Goal: Transaction & Acquisition: Purchase product/service

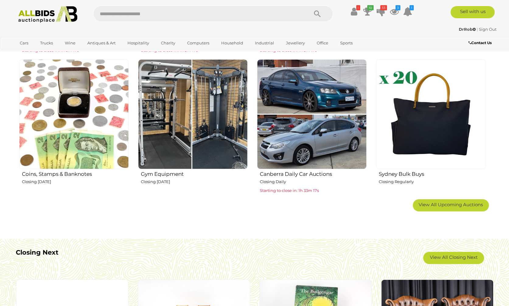
scroll to position [363, 0]
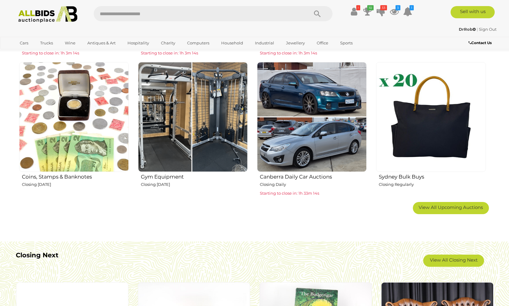
click at [412, 129] on img at bounding box center [430, 116] width 109 height 109
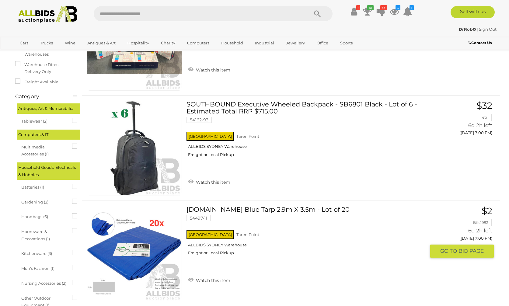
scroll to position [92, 0]
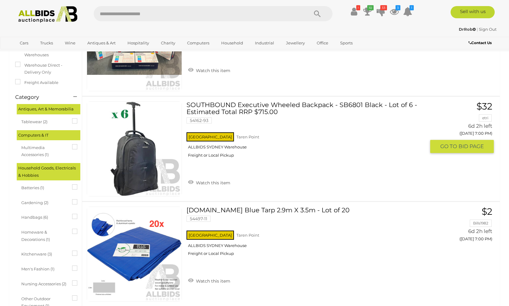
click at [295, 107] on link "SOUTHBOUND Executive Wheeled Backpack - SB6801 Black - Lot of 6 - Estimated Tot…" at bounding box center [308, 131] width 235 height 61
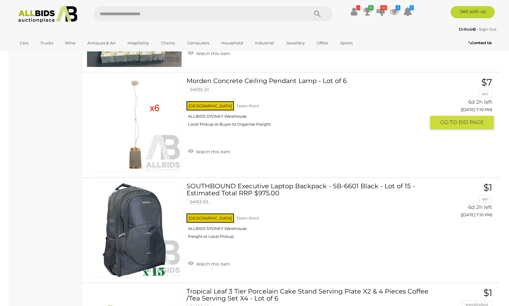
scroll to position [647, 0]
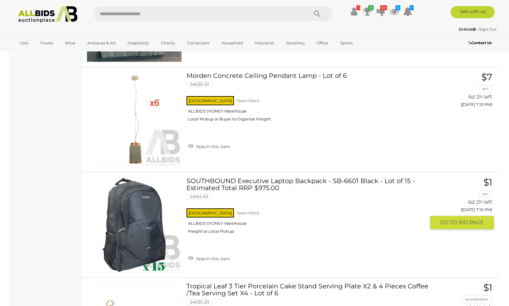
click at [256, 185] on link "SOUTHBOUND Executive Laptop Backpack - SB-6601 Black - Lot of 15 - Estimated To…" at bounding box center [308, 207] width 235 height 61
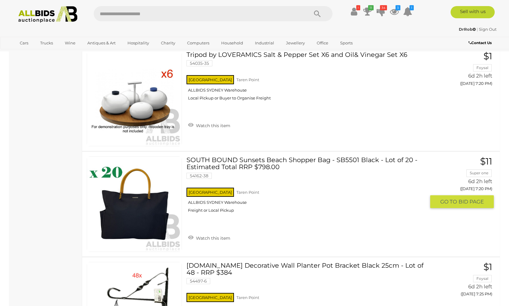
scroll to position [1195, 0]
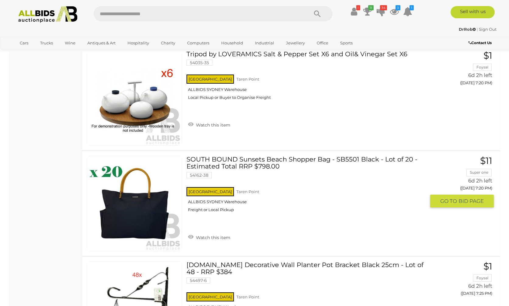
click at [235, 160] on link "SOUTH BOUND Sunsets Beach Shopper Bag - SB5501 Black - Lot of 20 - Estimated To…" at bounding box center [308, 186] width 235 height 61
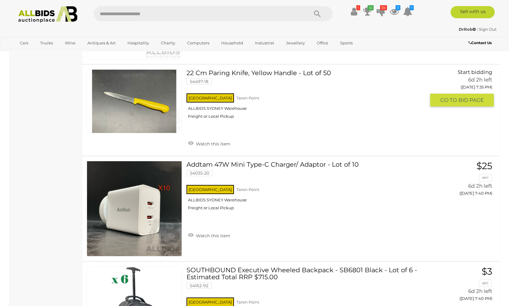
scroll to position [2027, 0]
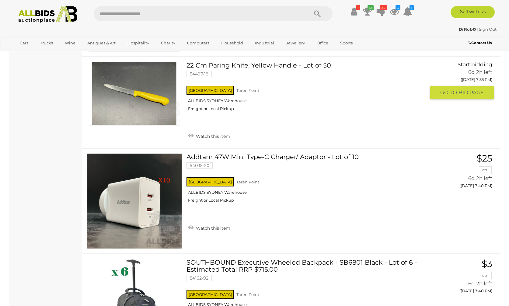
click at [237, 64] on link "22 Cm Paring Knife, Yellow Handle - Lot of 50 54497-18 NSW Taren Point" at bounding box center [308, 89] width 235 height 54
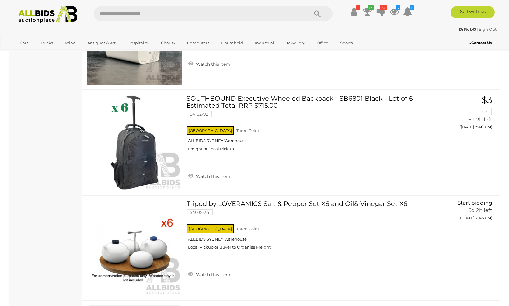
scroll to position [2192, 0]
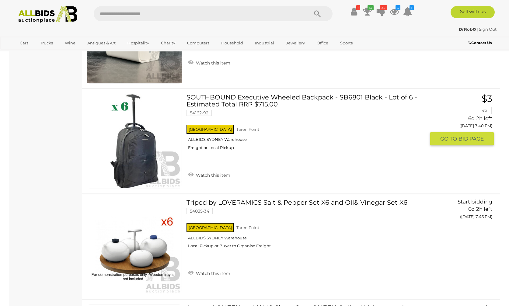
click at [227, 96] on link "SOUTHBOUND Executive Wheeled Backpack - SB6801 Black - Lot of 6 - Estimated Tot…" at bounding box center [308, 124] width 235 height 61
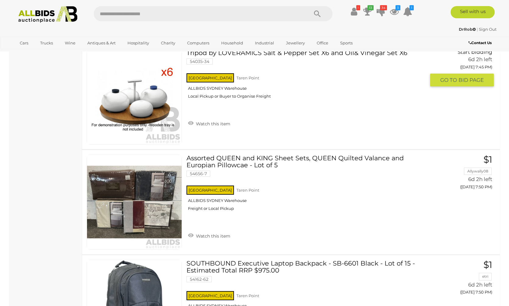
scroll to position [2438, 0]
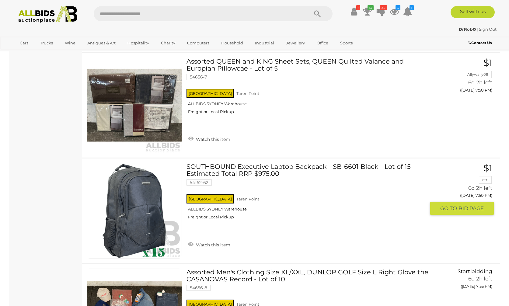
click at [288, 167] on link "SOUTHBOUND Executive Laptop Backpack - SB-6601 Black - Lot of 15 - Estimated To…" at bounding box center [308, 193] width 235 height 61
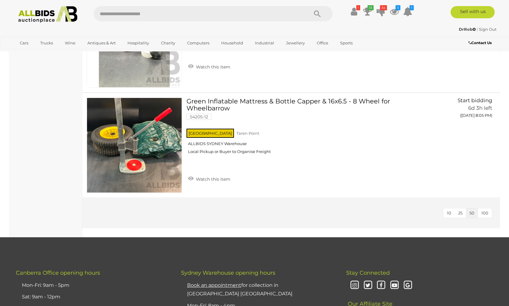
scroll to position [2821, 0]
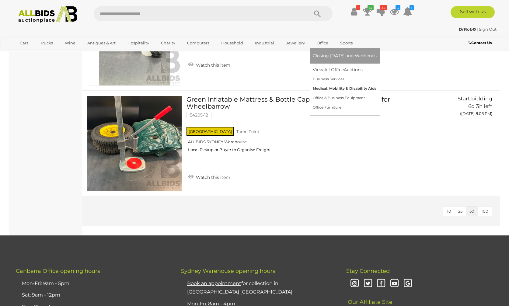
click at [326, 89] on link "Medical, Mobility & Disability Aids" at bounding box center [345, 88] width 64 height 9
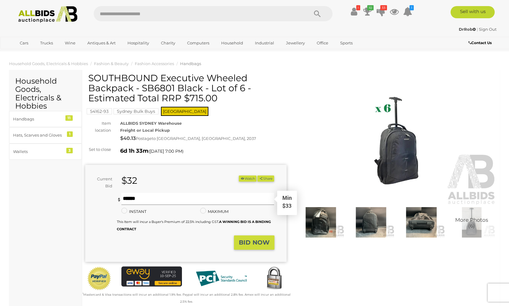
click at [154, 199] on input "text" at bounding box center [197, 199] width 153 height 12
type input "**"
click at [254, 240] on strong "BID NOW" at bounding box center [254, 242] width 31 height 7
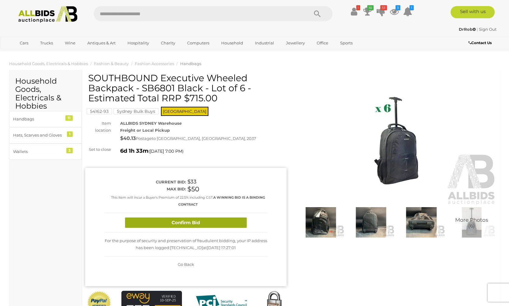
click at [233, 220] on button "Confirm Bid" at bounding box center [186, 222] width 122 height 11
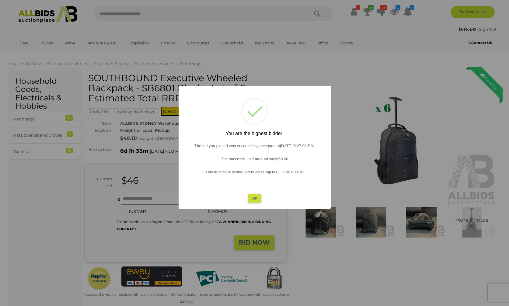
click at [255, 196] on button "OK" at bounding box center [254, 198] width 13 height 9
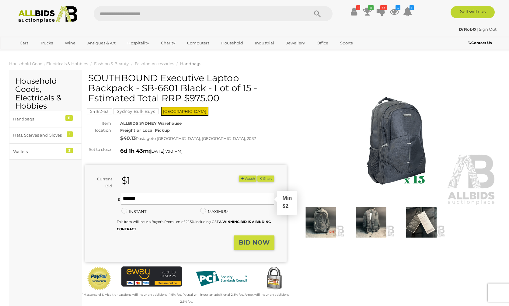
click at [162, 200] on input "text" at bounding box center [197, 199] width 153 height 12
type input "**"
click at [247, 239] on strong "BID NOW" at bounding box center [254, 242] width 31 height 7
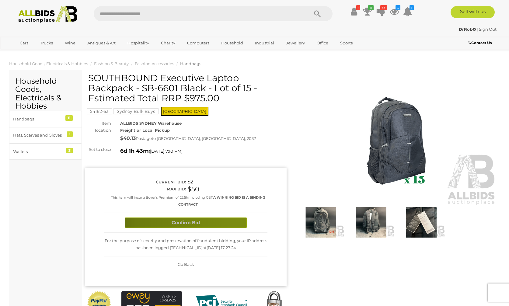
scroll to position [0, 0]
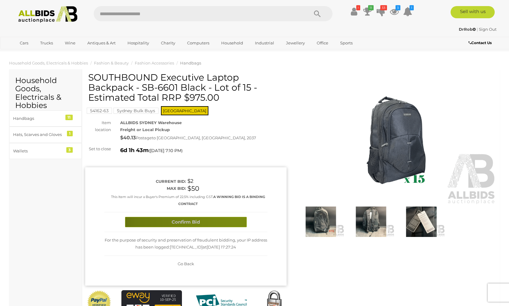
click at [238, 217] on button "Confirm Bid" at bounding box center [186, 222] width 122 height 11
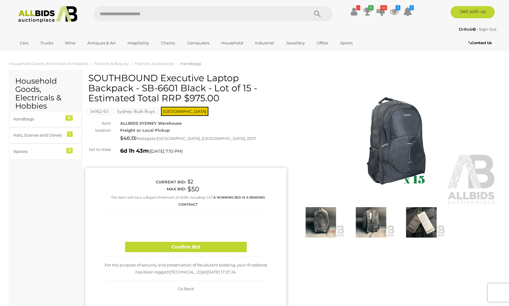
scroll to position [0, 0]
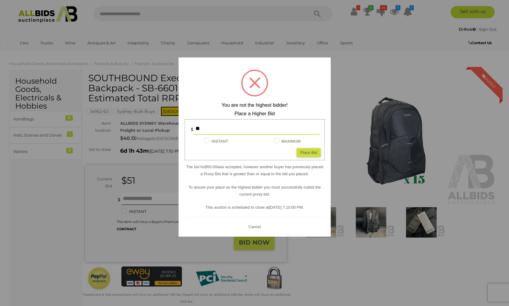
click at [253, 228] on button "Cancel" at bounding box center [254, 227] width 16 height 8
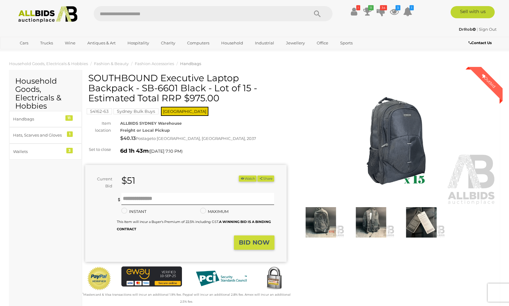
scroll to position [0, 0]
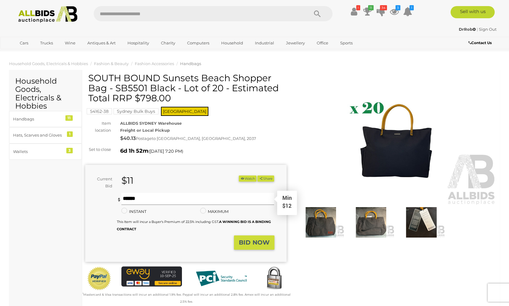
click at [188, 196] on input "text" at bounding box center [197, 199] width 153 height 12
type input "**"
click at [264, 240] on strong "BID NOW" at bounding box center [254, 242] width 31 height 7
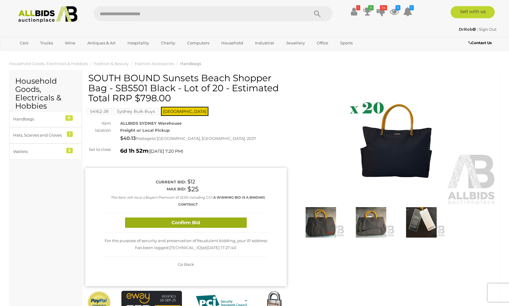
click at [241, 223] on button "Confirm Bid" at bounding box center [186, 222] width 122 height 11
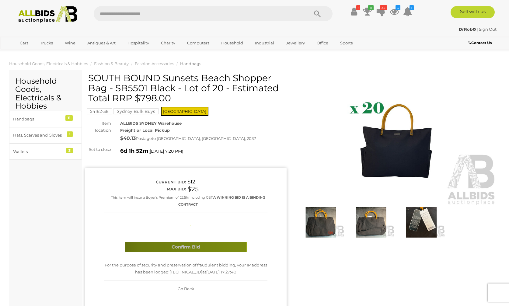
scroll to position [0, 0]
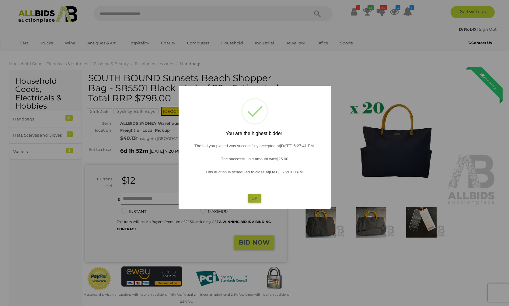
click at [256, 197] on button "OK" at bounding box center [254, 198] width 13 height 9
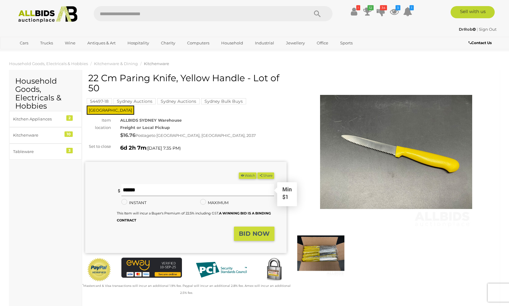
click at [148, 184] on input "text" at bounding box center [197, 190] width 153 height 12
type input "*"
click at [248, 230] on strong "BID NOW" at bounding box center [254, 233] width 31 height 7
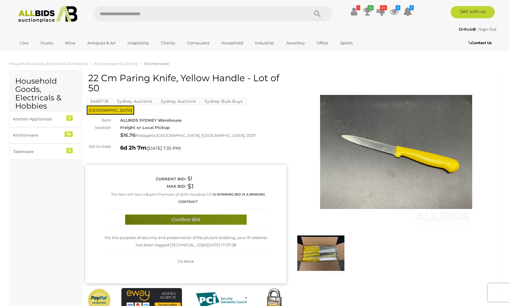
click at [238, 215] on button "Confirm Bid" at bounding box center [186, 219] width 122 height 11
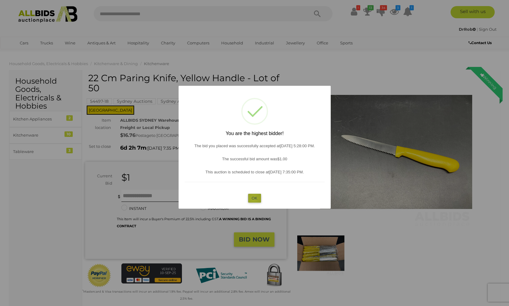
click at [253, 198] on button "OK" at bounding box center [254, 198] width 13 height 9
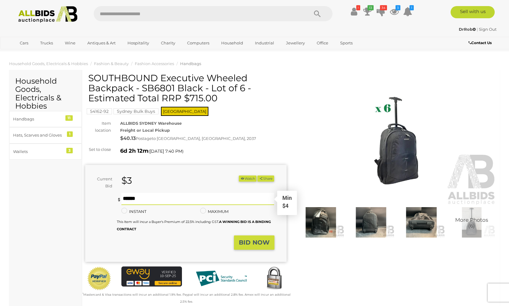
click at [145, 199] on input "text" at bounding box center [197, 199] width 153 height 12
type input "**"
click at [246, 239] on strong "BID NOW" at bounding box center [254, 242] width 31 height 7
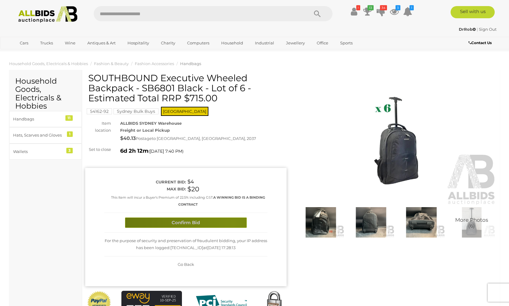
click at [233, 222] on button "Confirm Bid" at bounding box center [186, 222] width 122 height 11
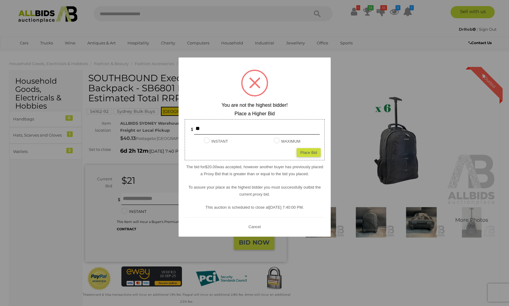
click at [256, 227] on button "Cancel" at bounding box center [254, 227] width 16 height 8
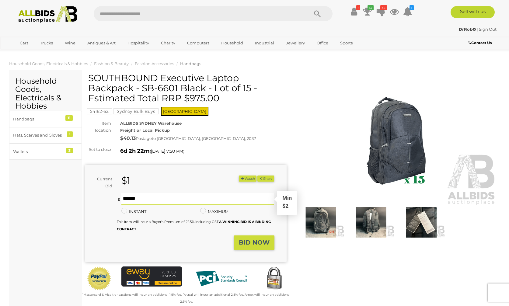
click at [175, 200] on input "text" at bounding box center [197, 199] width 153 height 12
type input "**"
click at [257, 241] on strong "BID NOW" at bounding box center [254, 242] width 31 height 7
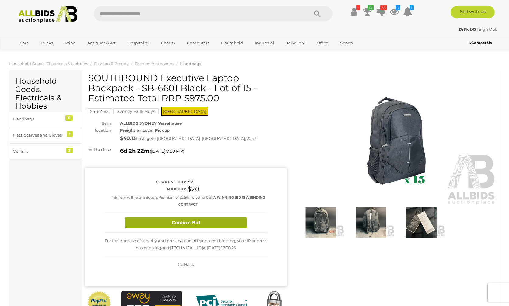
click at [237, 226] on button "Confirm Bid" at bounding box center [186, 222] width 122 height 11
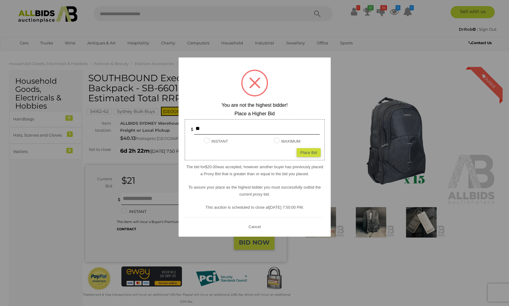
click at [252, 227] on button "Cancel" at bounding box center [254, 227] width 16 height 8
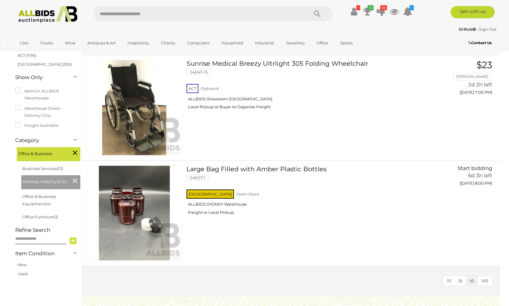
scroll to position [85, 0]
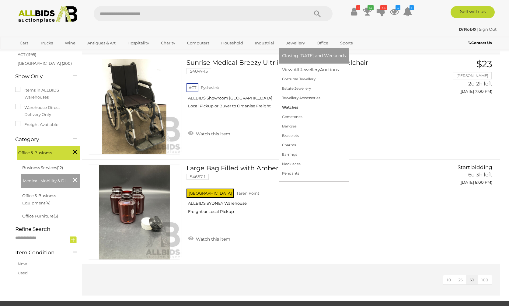
click at [290, 107] on link "Watches" at bounding box center [314, 107] width 64 height 9
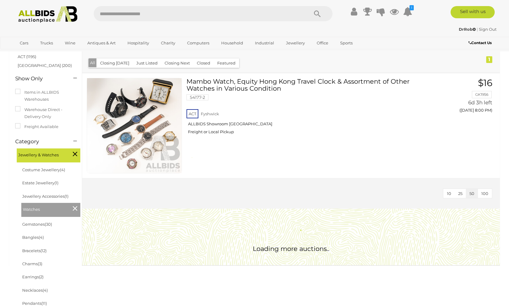
scroll to position [68, 0]
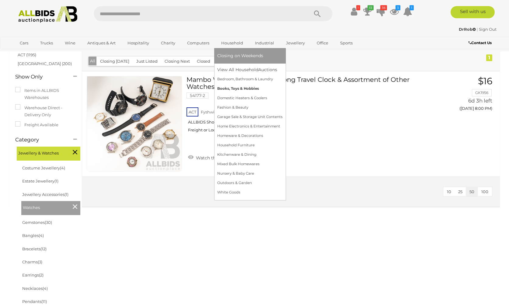
click at [228, 88] on link "Books, Toys & Hobbies" at bounding box center [249, 88] width 65 height 9
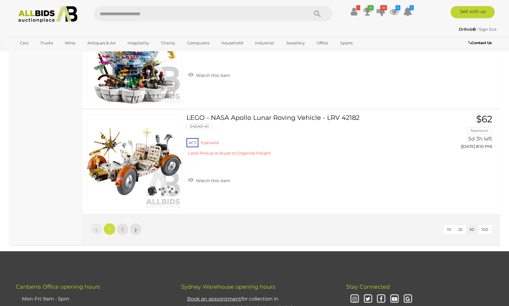
scroll to position [5145, 0]
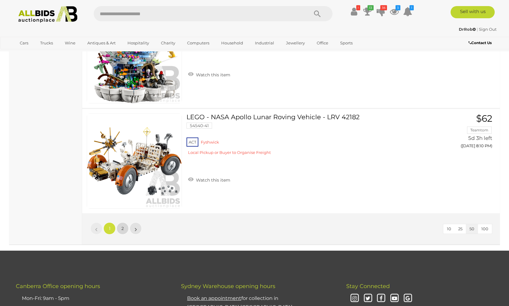
click at [125, 224] on link "2" at bounding box center [122, 228] width 12 height 12
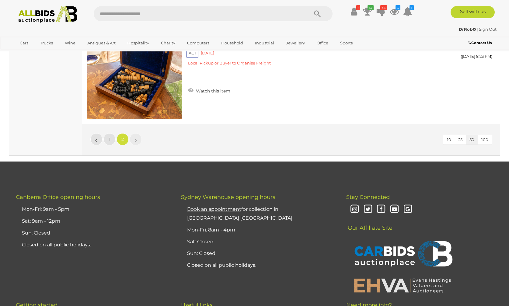
scroll to position [1232, 0]
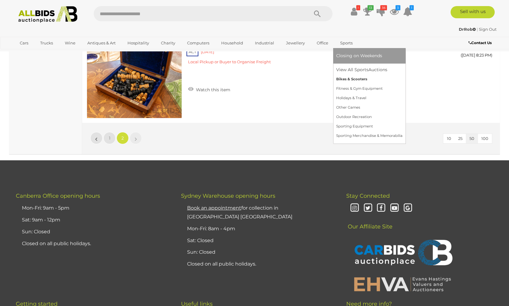
click at [338, 80] on link "Bikes & Scooters" at bounding box center [369, 79] width 66 height 9
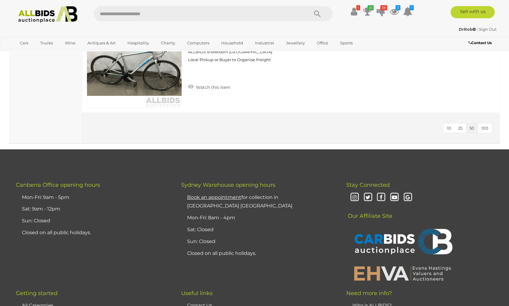
scroll to position [1512, 0]
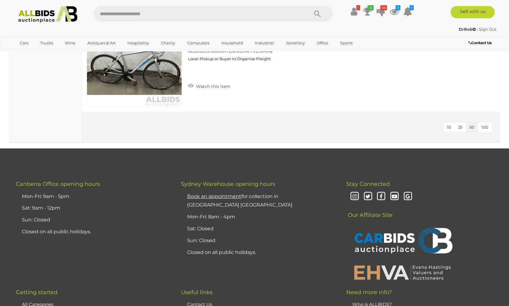
click at [31, 13] on img at bounding box center [48, 14] width 66 height 17
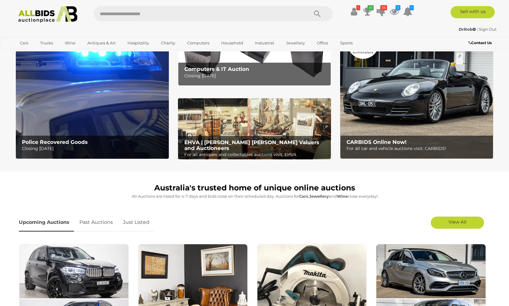
scroll to position [42, 0]
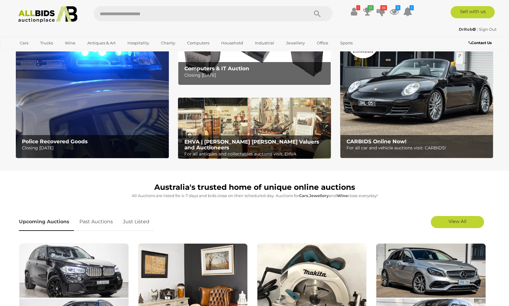
click at [82, 101] on img at bounding box center [92, 91] width 153 height 134
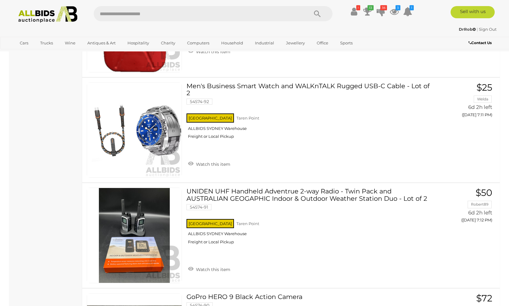
scroll to position [1219, 0]
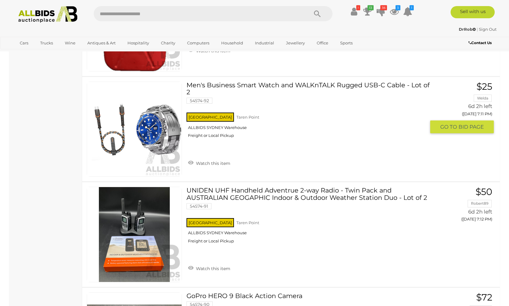
click at [258, 84] on link "Men's Business Smart Watch and WALKnTALK Rugged USB-C Cable - Lot of 2 54574-92…" at bounding box center [308, 112] width 235 height 61
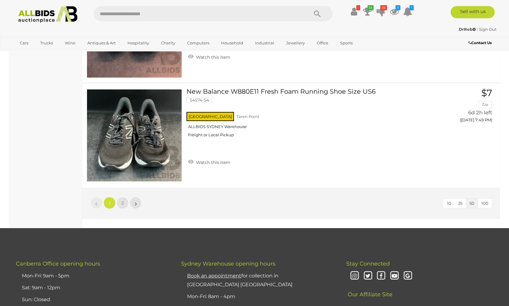
scroll to position [5216, 0]
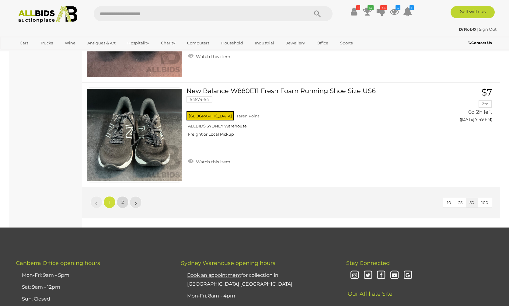
click at [125, 203] on link "2" at bounding box center [122, 202] width 12 height 12
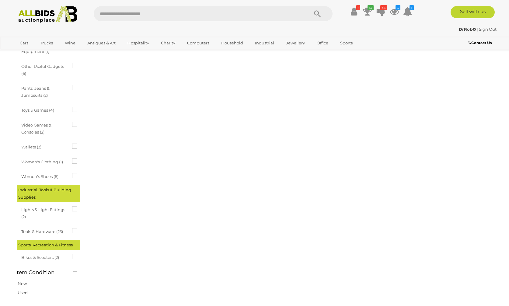
scroll to position [76, 0]
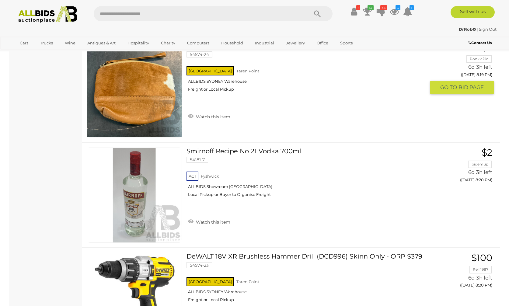
scroll to position [3690, 0]
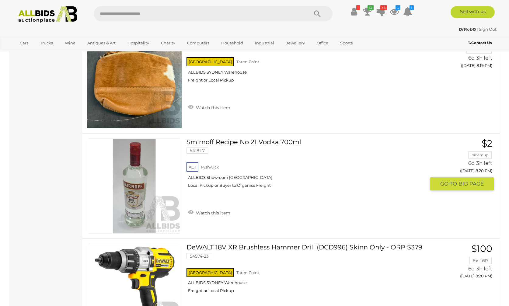
click at [246, 143] on link "Smirnoff Recipe No 21 Vodka 700ml 54181-7 ACT Fyshwick ALLBIDS Showroom Fyshwick" at bounding box center [308, 165] width 235 height 54
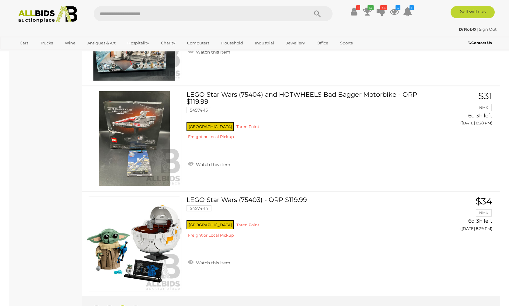
scroll to position [4684, 0]
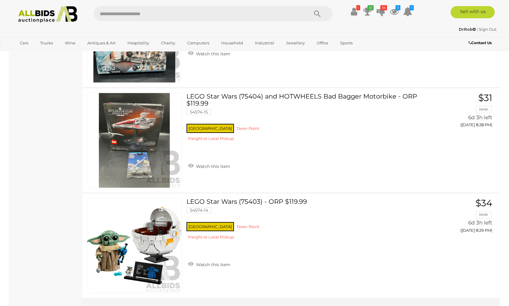
click at [47, 15] on img at bounding box center [48, 14] width 66 height 17
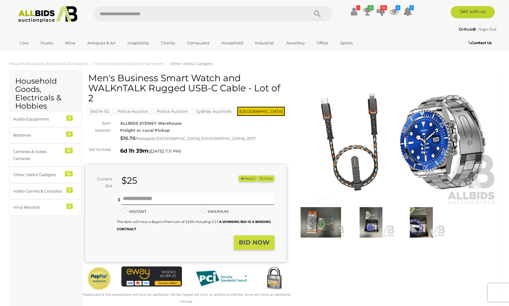
click at [325, 226] on img at bounding box center [320, 222] width 47 height 30
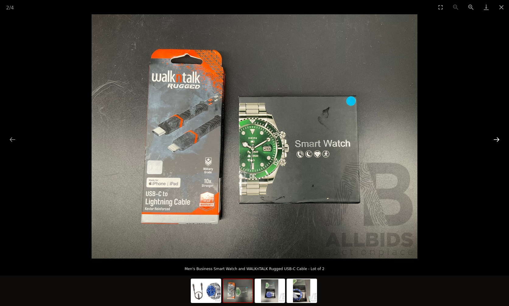
click at [498, 137] on button "Next slide" at bounding box center [496, 140] width 13 height 12
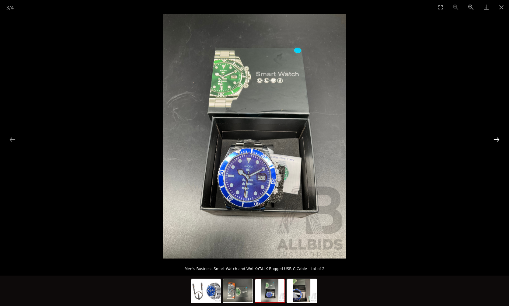
click at [498, 137] on button "Next slide" at bounding box center [496, 140] width 13 height 12
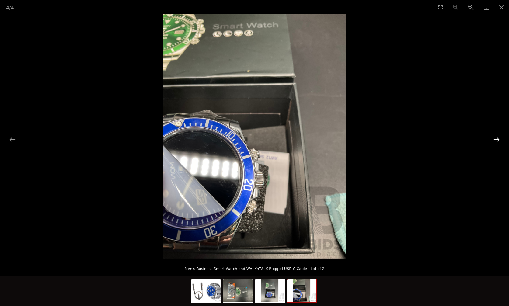
click at [498, 137] on button "Next slide" at bounding box center [496, 140] width 13 height 12
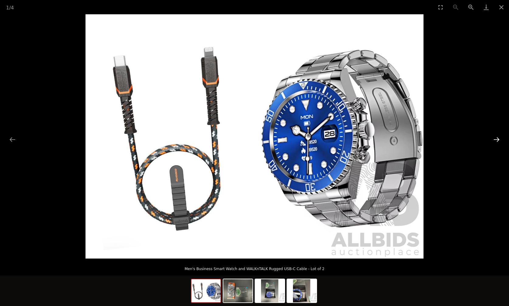
click at [498, 137] on button "Next slide" at bounding box center [496, 140] width 13 height 12
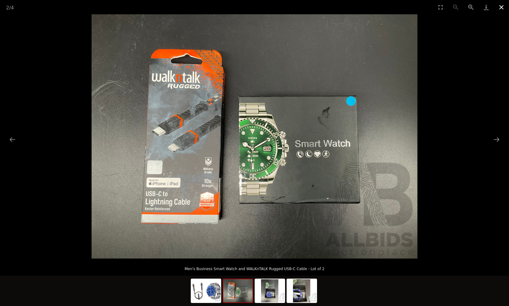
click at [502, 8] on button "Close gallery" at bounding box center [501, 7] width 15 height 14
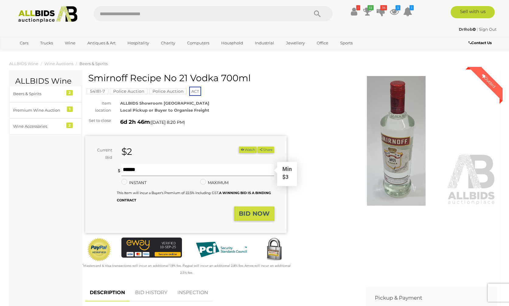
click at [151, 168] on input "text" at bounding box center [197, 170] width 153 height 12
type input "*"
click at [260, 210] on strong "BID NOW" at bounding box center [254, 213] width 31 height 7
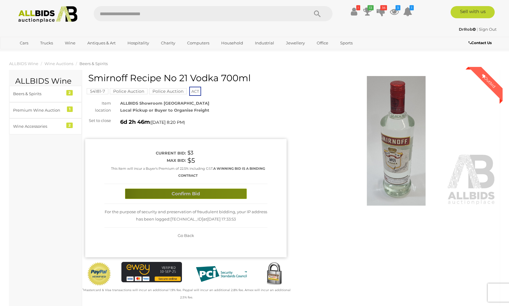
click at [241, 194] on button "Confirm Bid" at bounding box center [186, 194] width 122 height 11
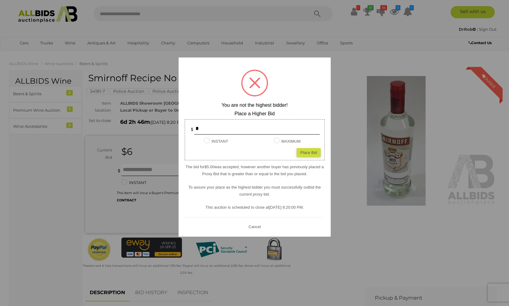
click at [255, 224] on button "Cancel" at bounding box center [254, 227] width 16 height 8
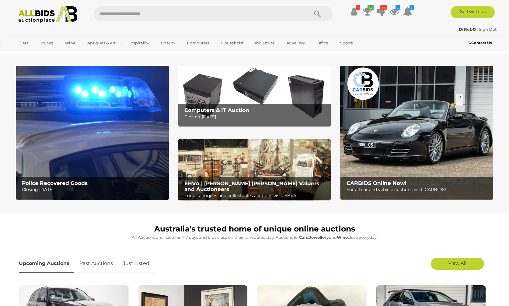
click at [113, 152] on img at bounding box center [92, 133] width 153 height 134
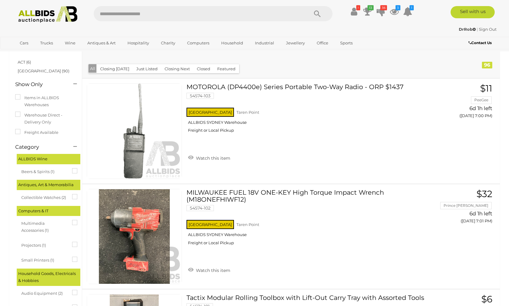
scroll to position [59, 0]
click at [43, 16] on img at bounding box center [48, 14] width 66 height 17
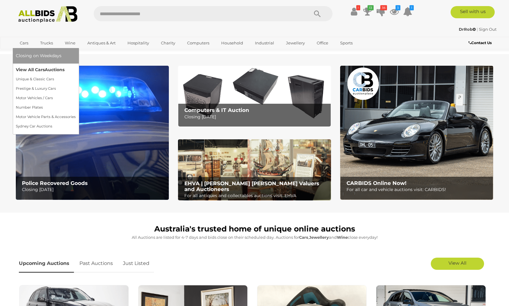
click at [31, 68] on link "View All Cars Auctions" at bounding box center [46, 69] width 60 height 9
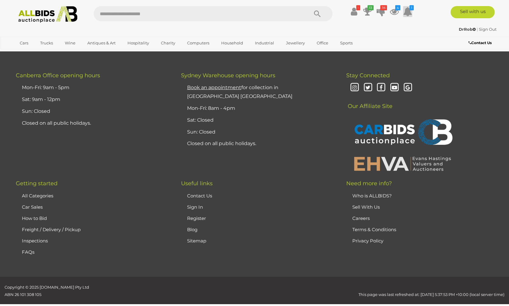
scroll to position [1582, 0]
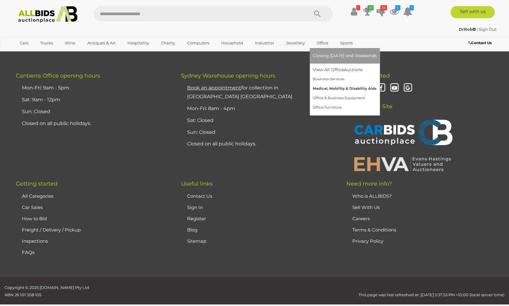
click at [323, 89] on link "Medical, Mobility & Disability Aids" at bounding box center [345, 88] width 64 height 9
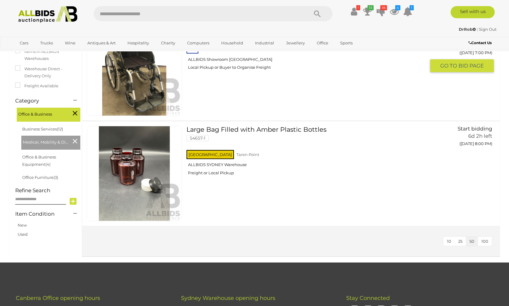
scroll to position [124, 0]
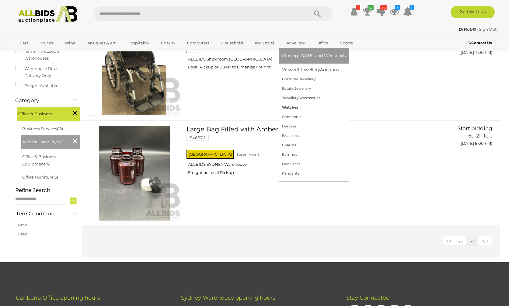
click at [292, 108] on link "Watches" at bounding box center [314, 107] width 64 height 9
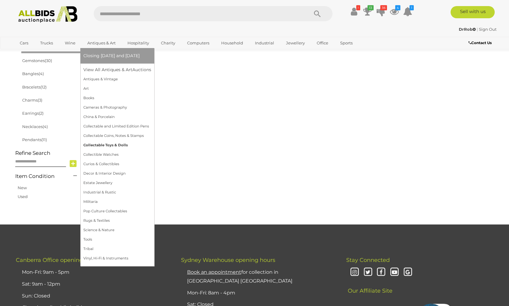
scroll to position [230, 0]
click at [121, 144] on link "Collectable Toys & Dolls" at bounding box center [117, 145] width 68 height 9
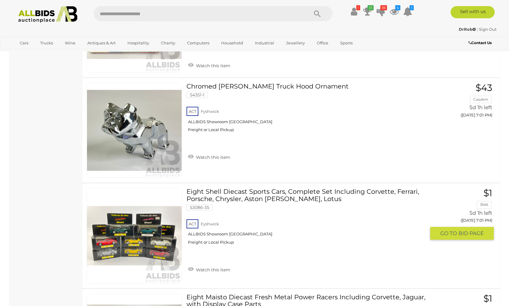
scroll to position [4431, 0]
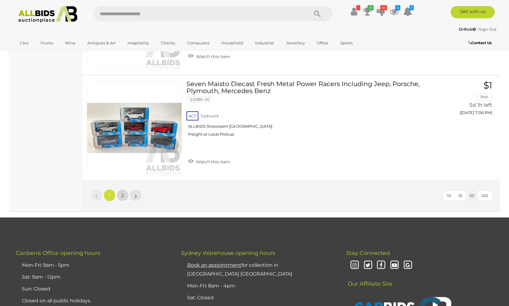
click at [123, 189] on link "2" at bounding box center [122, 195] width 12 height 12
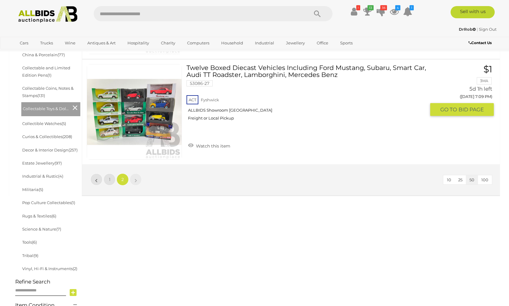
scroll to position [253, 0]
